Goal: Contribute content: Add original content to the website for others to see

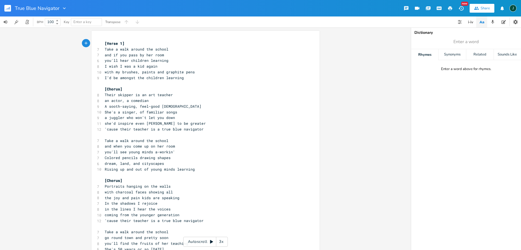
click at [139, 76] on span "I’d be amongst the children learning" at bounding box center [144, 77] width 79 height 5
type textarea "her"
drag, startPoint x: 102, startPoint y: 93, endPoint x: 138, endPoint y: 91, distance: 35.4
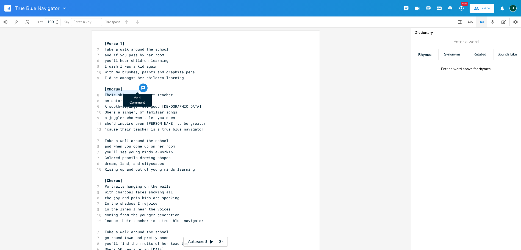
click at [138, 91] on div "Their skipper is x [Verse 1] 7 Take a walk around the school 7 and if you pass …" at bounding box center [205, 154] width 228 height 246
type textarea "She's a leader and"
type textarea ","
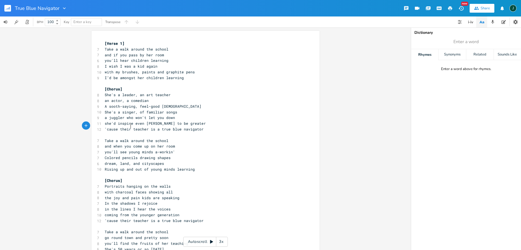
click at [128, 127] on span "'cause their teacher is a true blue navigator" at bounding box center [154, 129] width 99 height 5
click at [178, 127] on span "'cause the teacher is a true blue navigator" at bounding box center [152, 129] width 94 height 5
type textarea "N"
click at [183, 126] on pre "'cause the teacher is a true blue Navigator" at bounding box center [203, 129] width 198 height 6
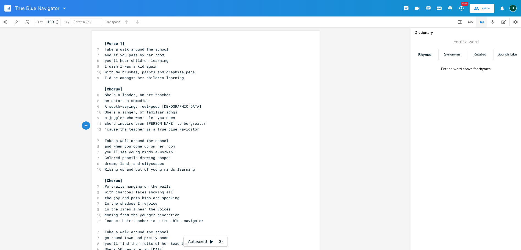
click at [182, 127] on span "'cause the teacher is a true blue Navigator" at bounding box center [152, 129] width 94 height 5
type textarea "Navigator"
click at [182, 127] on span "'cause the teacher is a true blue Navigator" at bounding box center [152, 129] width 94 height 5
click at [184, 218] on span "'cause their teacher is a true blue navigator" at bounding box center [154, 220] width 99 height 5
type textarea "navigator"
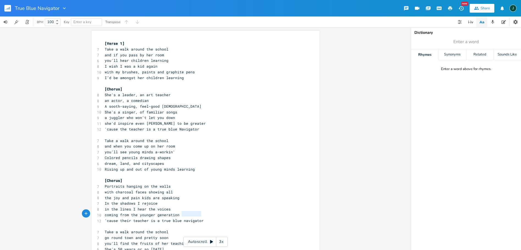
click at [184, 218] on span "'cause their teacher is a true blue navigator" at bounding box center [154, 220] width 99 height 5
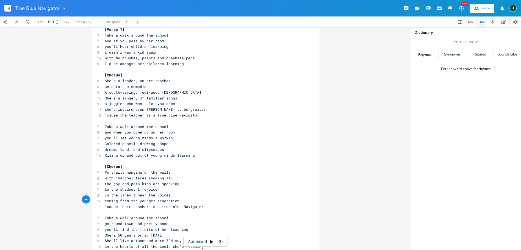
scroll to position [0, 0]
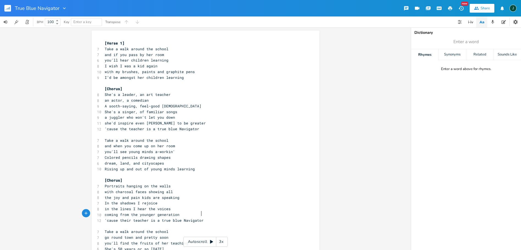
click at [156, 149] on span "you'll see young minds a-workin'" at bounding box center [140, 151] width 70 height 5
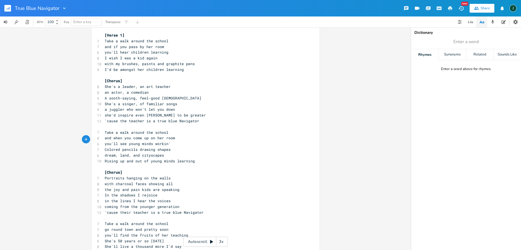
scroll to position [21, 0]
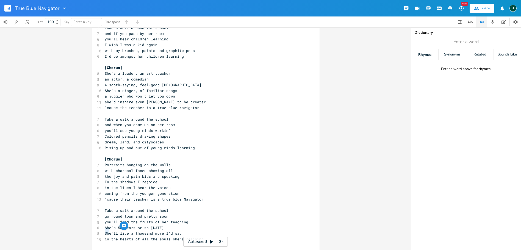
drag, startPoint x: 103, startPoint y: 231, endPoint x: 108, endPoint y: 231, distance: 5.0
click at [108, 236] on span "in the hearts of all the souls she's reaching" at bounding box center [154, 238] width 99 height 5
type textarea "Be"
type textarea "because of all"
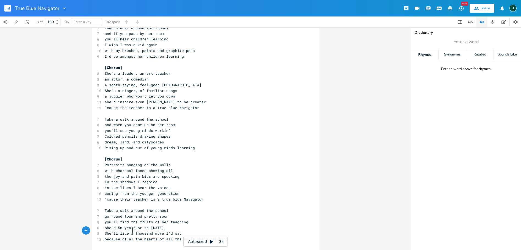
scroll to position [0, 19]
type textarea "because of all the hearts"
drag, startPoint x: 158, startPoint y: 232, endPoint x: 179, endPoint y: 228, distance: 21.0
click at [179, 228] on div "[Verse 1] 7 Take a walk around the school 7 and if you pass by her room 6 you'l…" at bounding box center [203, 133] width 198 height 228
click at [178, 236] on span "because of all the hearts of all the souls she's reaching" at bounding box center [167, 238] width 125 height 5
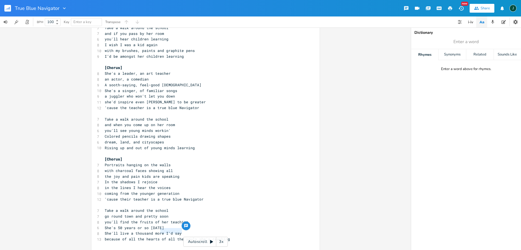
drag, startPoint x: 180, startPoint y: 231, endPoint x: 158, endPoint y: 233, distance: 22.6
click at [158, 236] on span "because of all the hearts of all the souls she's reaching" at bounding box center [167, 238] width 125 height 5
type textarea "and"
click at [227, 225] on pre "She's 50 years or so [DATE]" at bounding box center [203, 228] width 198 height 6
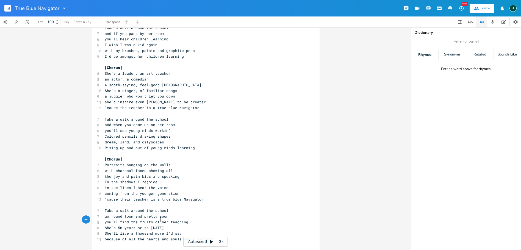
scroll to position [0, 0]
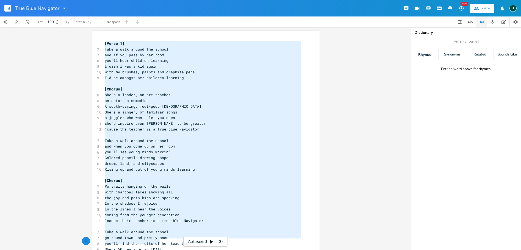
type textarea "[Lorem 4] Ipsu d sita consec adi elitse doe te inc utla et dol magn ali'en admi…"
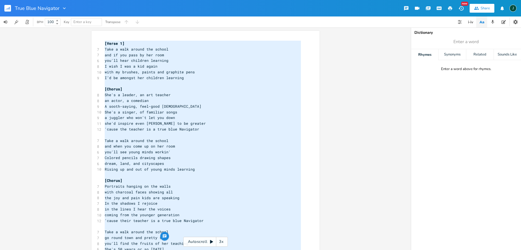
scroll to position [18, 0]
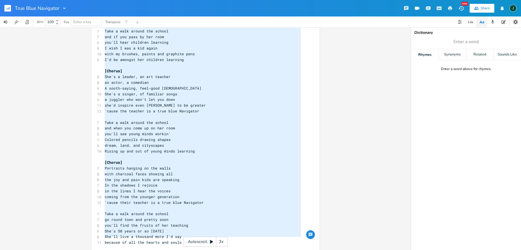
drag, startPoint x: 103, startPoint y: 43, endPoint x: 240, endPoint y: 242, distance: 241.6
click at [240, 242] on div "[Verse 1] 7 Take a walk around the school 7 and if you pass by her room 6 you'l…" at bounding box center [203, 137] width 198 height 228
click at [237, 188] on pre "in the lines I hear the voices" at bounding box center [203, 191] width 198 height 6
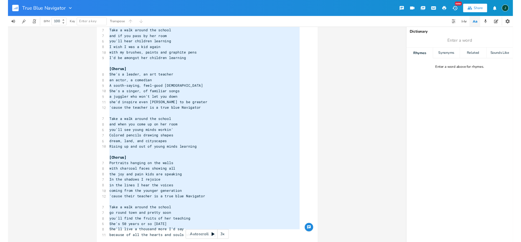
scroll to position [0, 0]
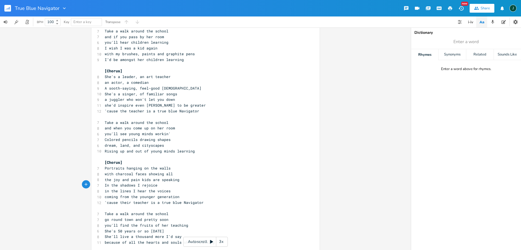
click at [462, 6] on icon "button" at bounding box center [461, 8] width 6 height 6
